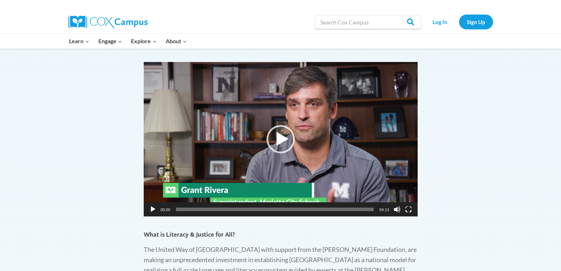
scroll to position [364, 0]
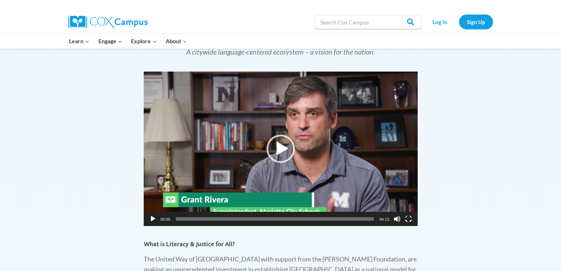
drag, startPoint x: 558, startPoint y: 117, endPoint x: 557, endPoint y: 126, distance: 8.9
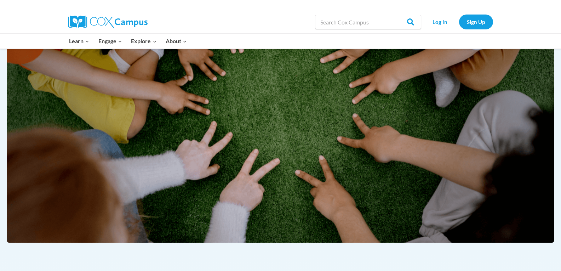
scroll to position [85, 0]
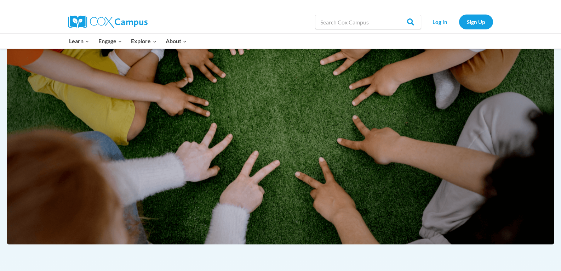
click at [556, 33] on div "Search in https://coxcampus.org/ Search Search Log In Sign Up" at bounding box center [280, 22] width 561 height 23
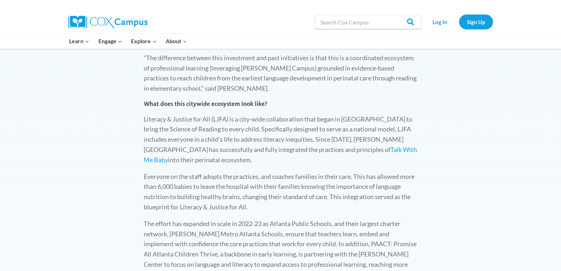
scroll to position [774, 0]
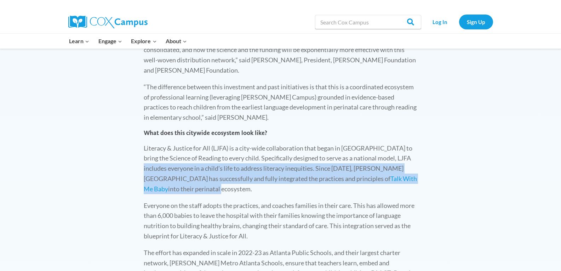
drag, startPoint x: 559, startPoint y: 169, endPoint x: 559, endPoint y: 150, distance: 18.8
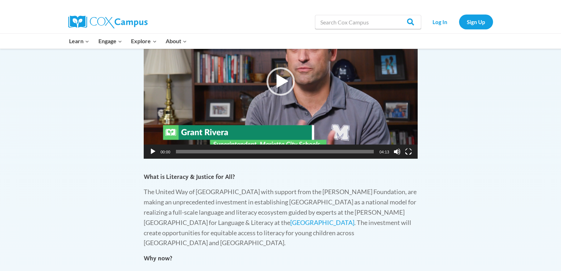
scroll to position [434, 0]
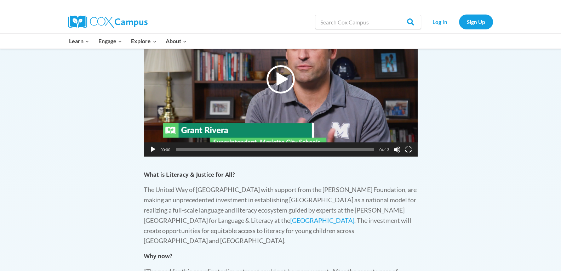
click at [281, 82] on div "Play" at bounding box center [280, 79] width 28 height 28
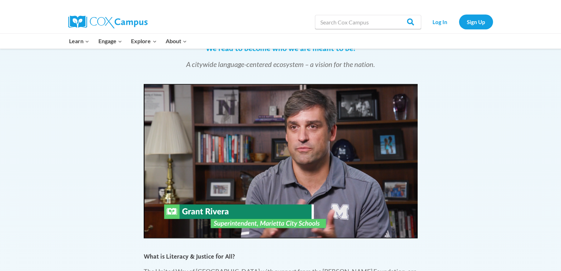
scroll to position [356, 0]
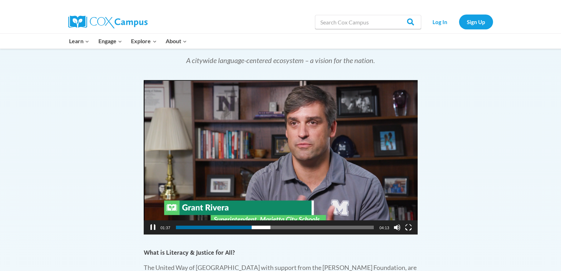
click at [261, 183] on video "[URL][DOMAIN_NAME]" at bounding box center [281, 157] width 274 height 154
click at [282, 155] on div "Play" at bounding box center [280, 157] width 28 height 28
click at [153, 225] on button "Pause" at bounding box center [152, 227] width 7 height 7
click at [277, 157] on div "Play" at bounding box center [280, 157] width 28 height 28
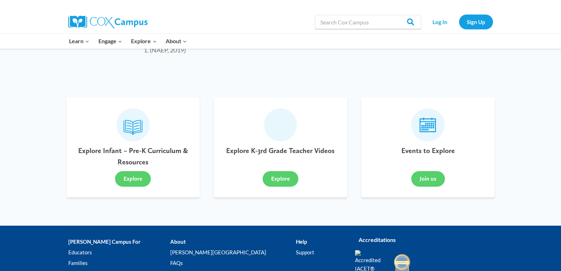
scroll to position [1063, 0]
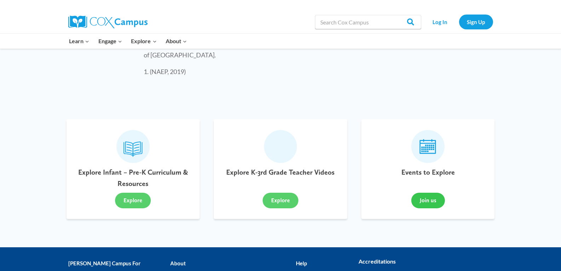
click at [431, 193] on button "Join us" at bounding box center [428, 201] width 34 height 16
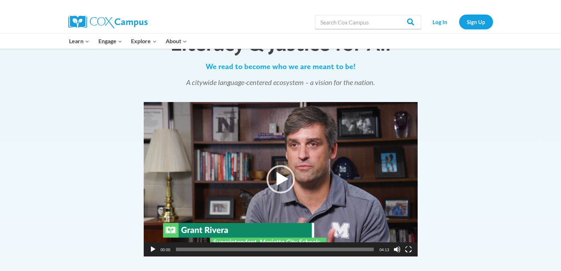
scroll to position [332, 0]
